Goal: Information Seeking & Learning: Learn about a topic

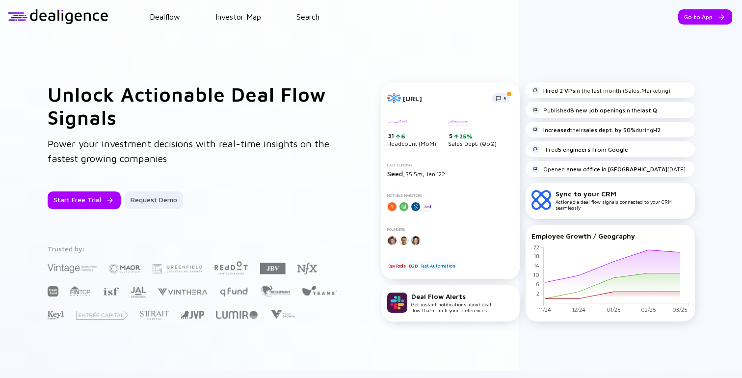
click at [497, 101] on div "[URL] 5" at bounding box center [450, 98] width 127 height 10
click at [447, 63] on div "Unlock Actionable Deal Flow Signals Power your investment decisions with real-t…" at bounding box center [371, 201] width 742 height 337
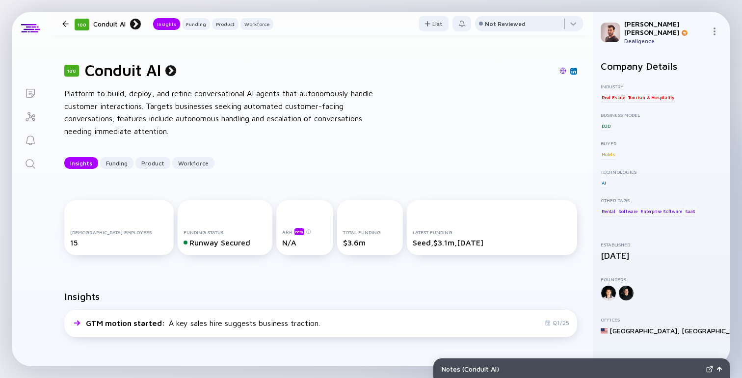
scroll to position [207, 0]
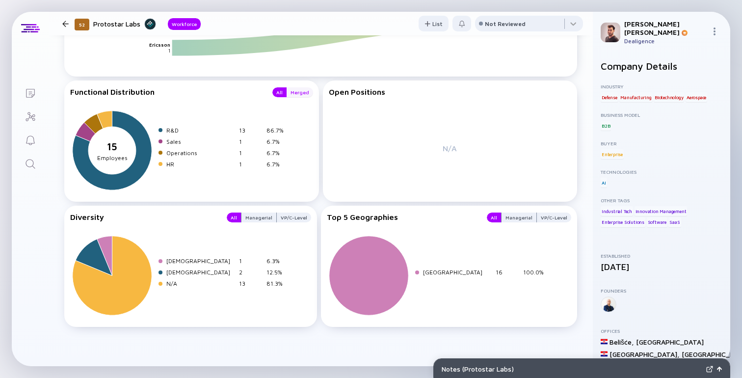
click at [298, 94] on div "Merged" at bounding box center [299, 92] width 26 height 10
click at [280, 94] on div "All" at bounding box center [279, 92] width 14 height 10
click at [297, 93] on div "Merged" at bounding box center [299, 92] width 26 height 10
click at [279, 93] on div "All" at bounding box center [279, 92] width 14 height 10
